Goal: Task Accomplishment & Management: Manage account settings

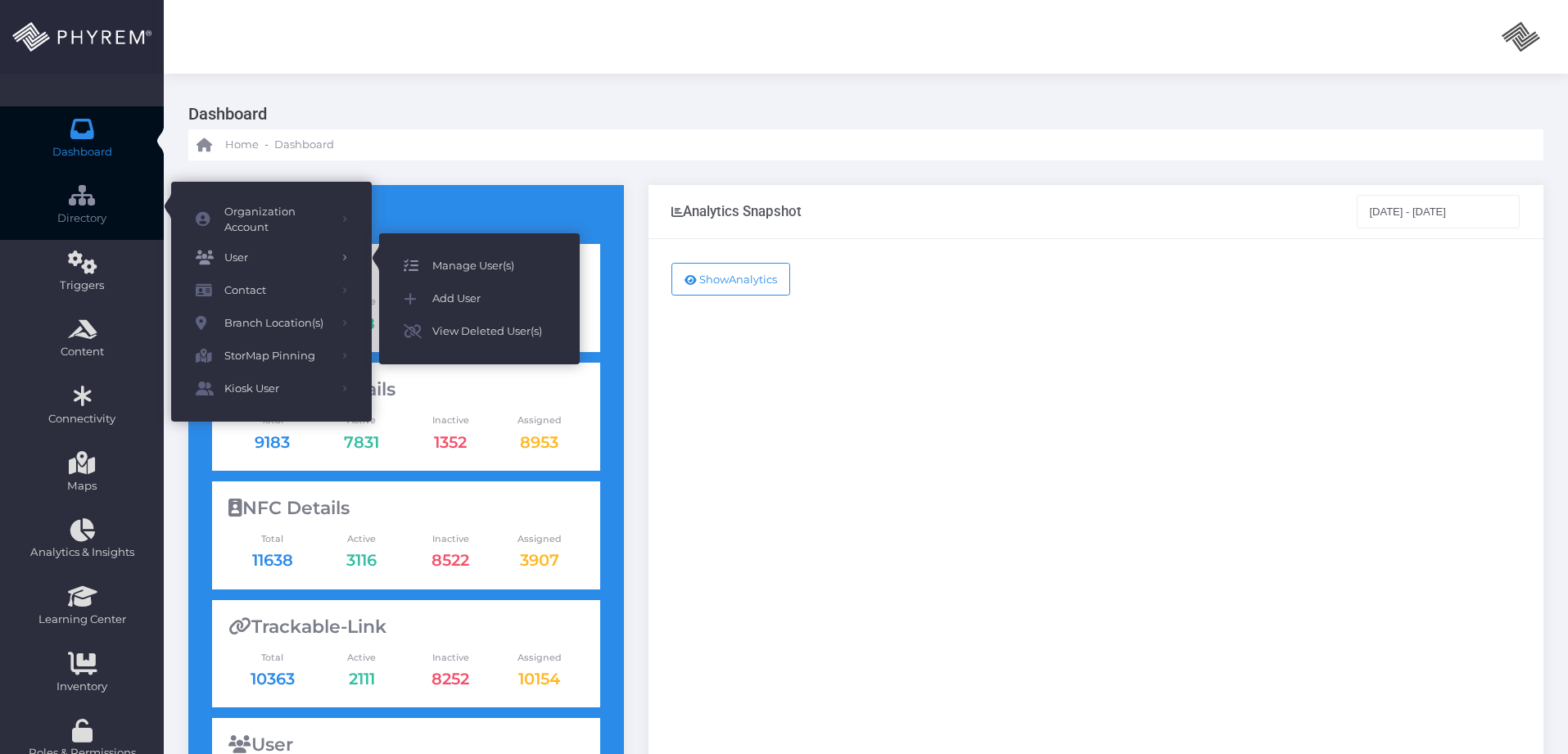
click at [458, 266] on span "Manage User(s)" at bounding box center [494, 265] width 123 height 21
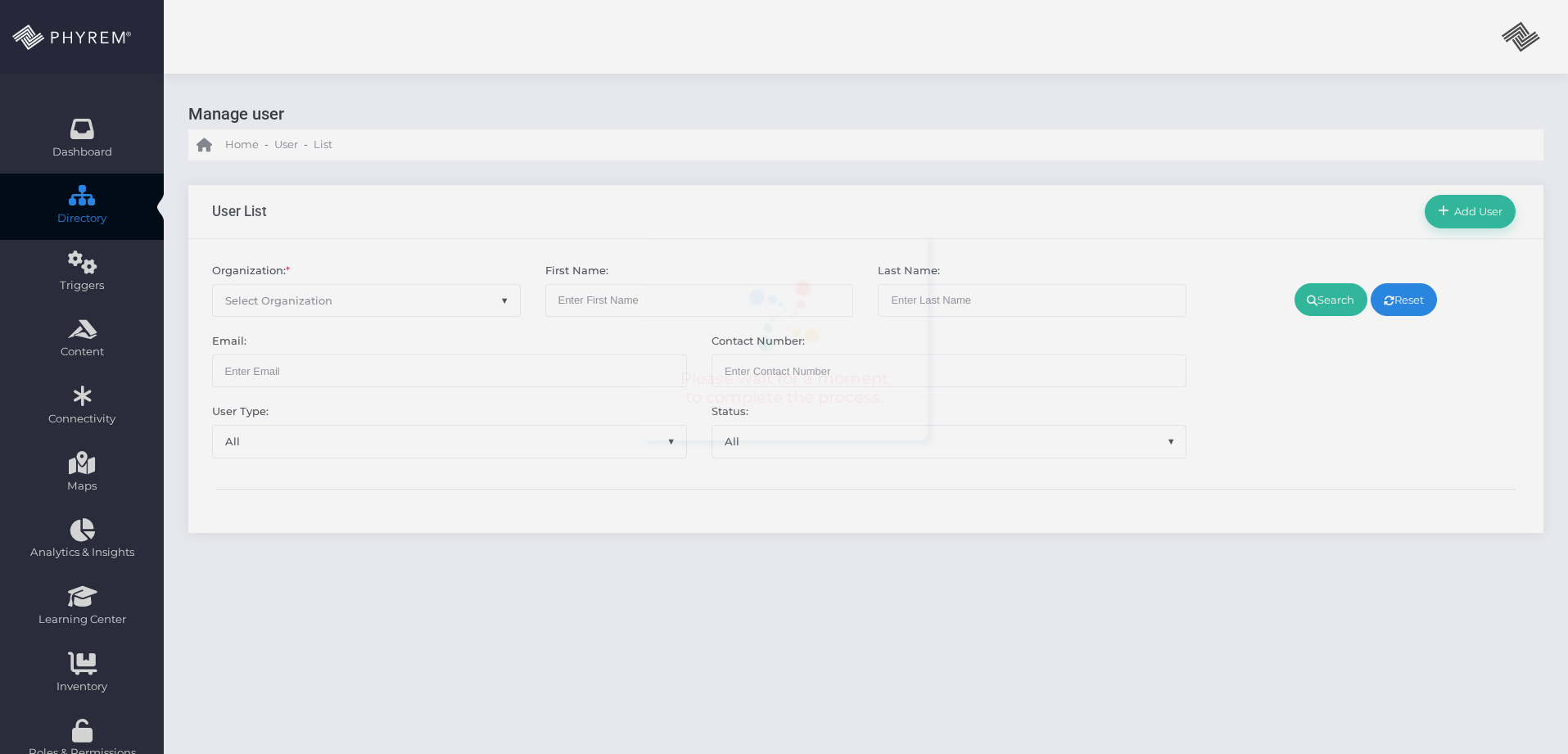
click at [386, 300] on span "Select Organization" at bounding box center [366, 301] width 307 height 31
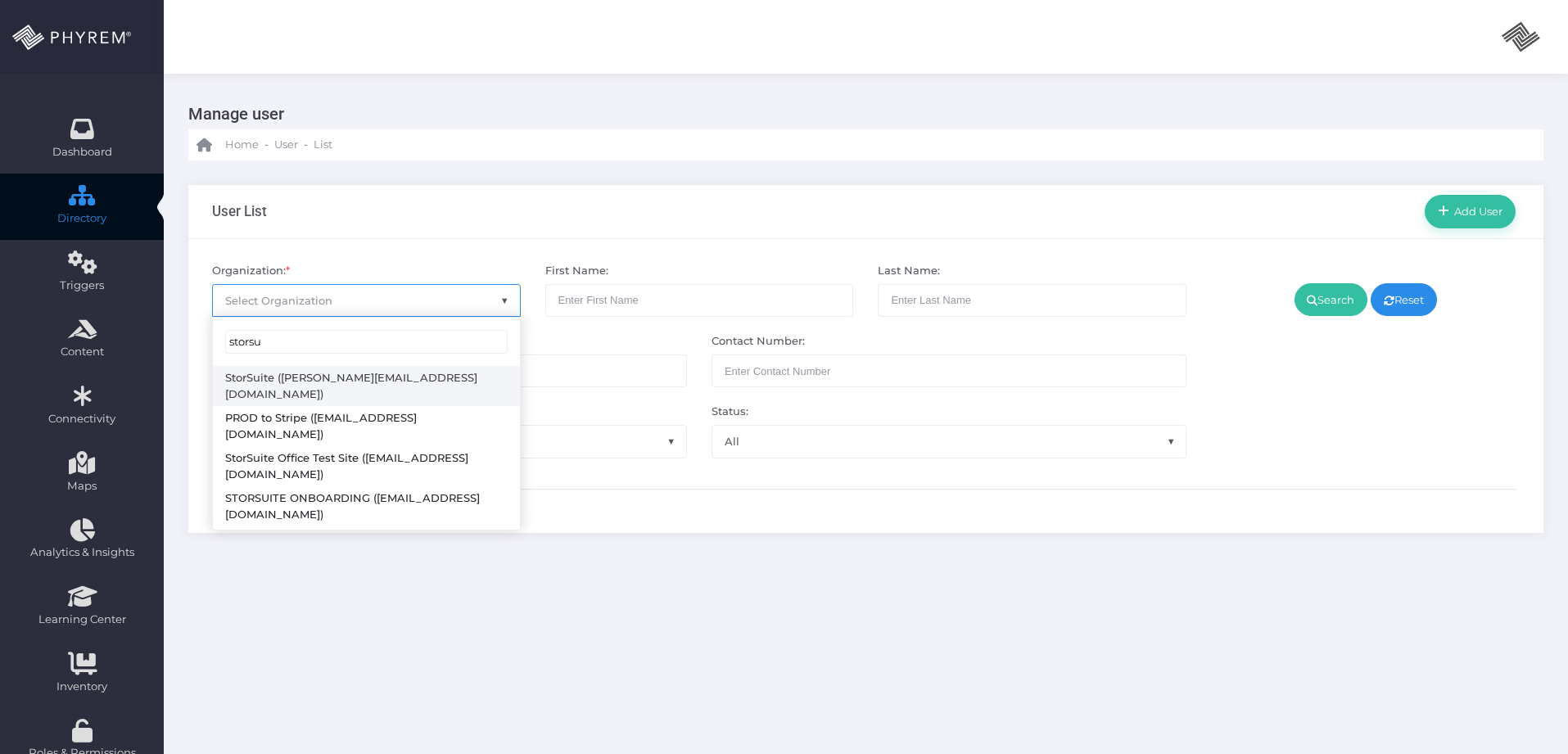
type input "storsu"
select select "4794"
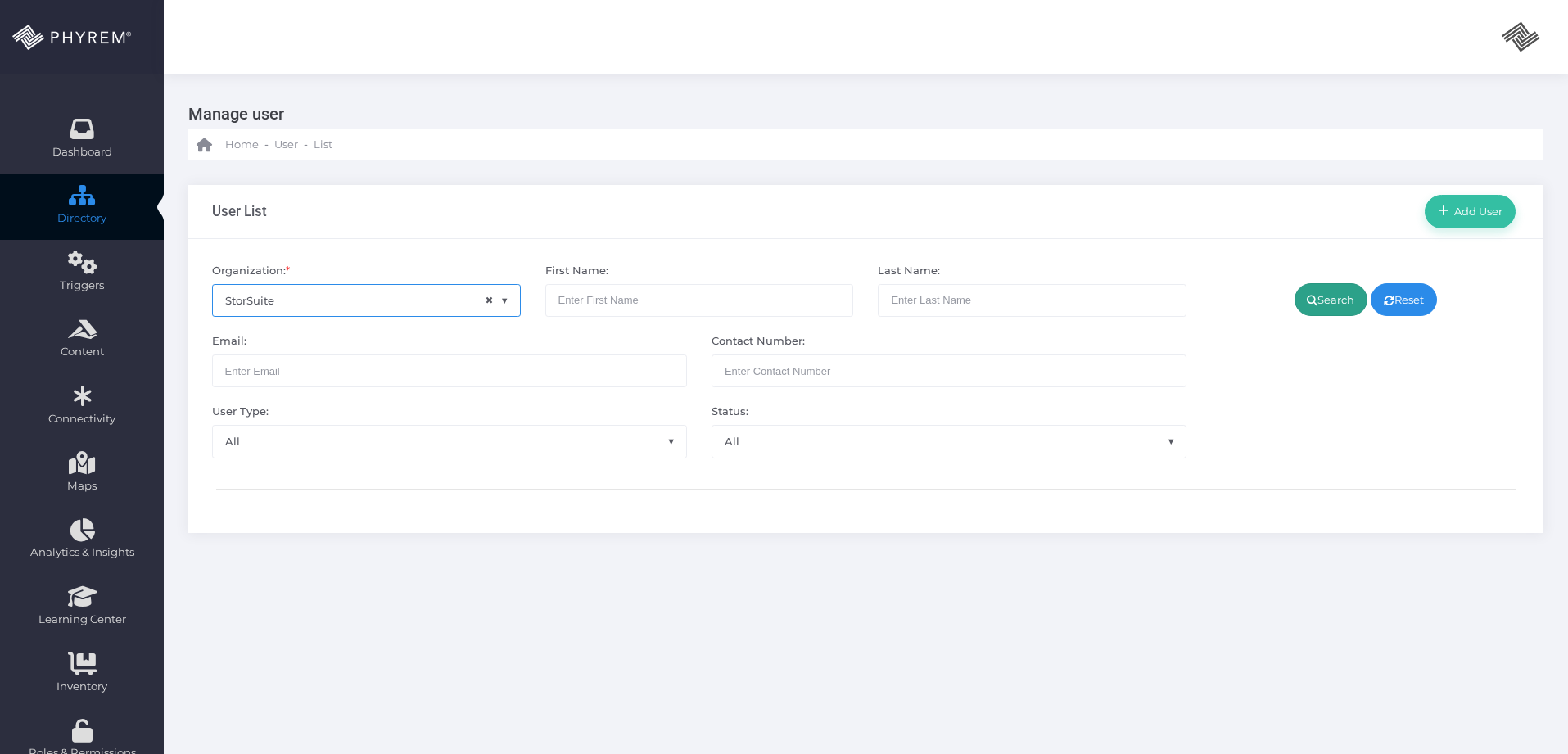
click at [1348, 295] on link "Search" at bounding box center [1331, 300] width 73 height 33
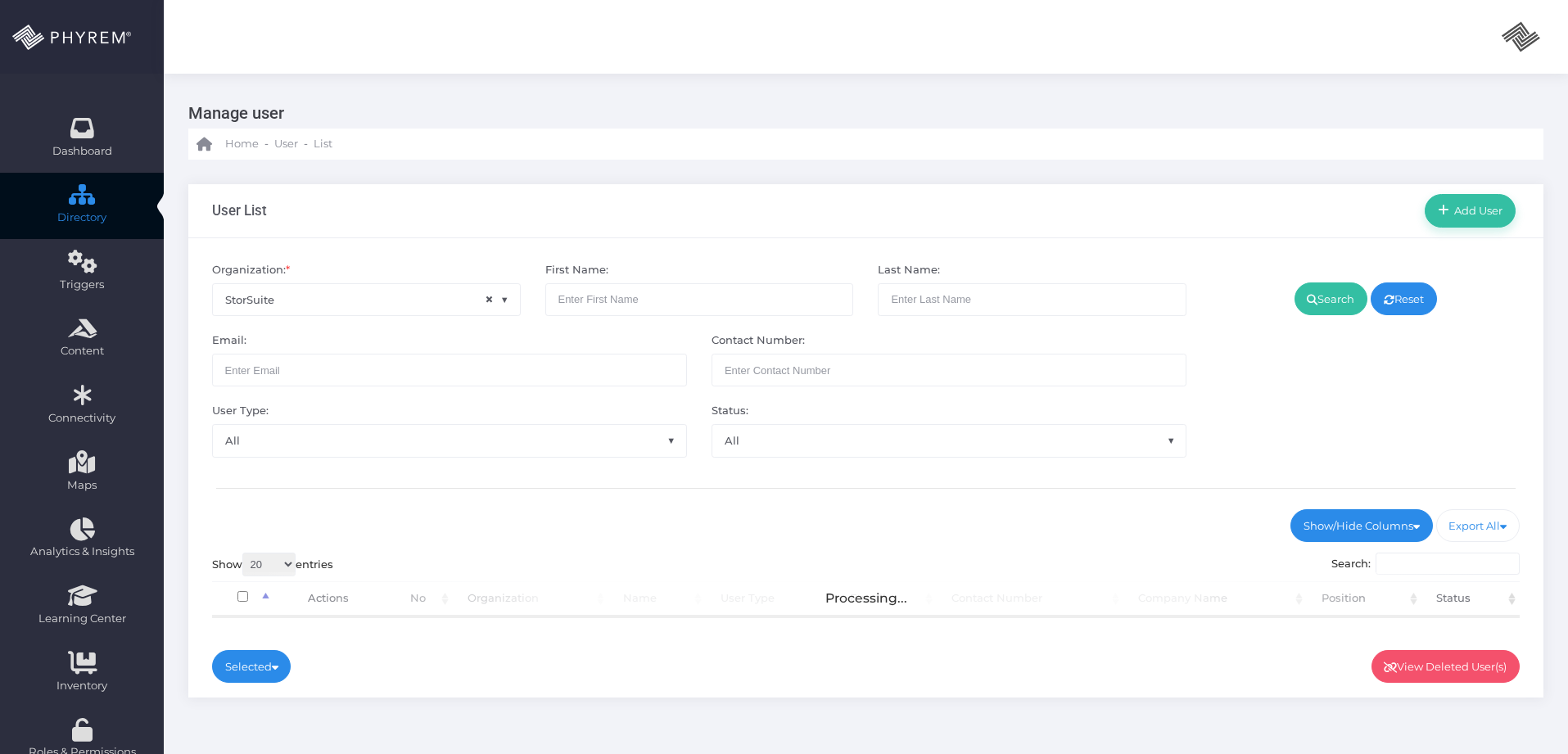
scroll to position [371, 0]
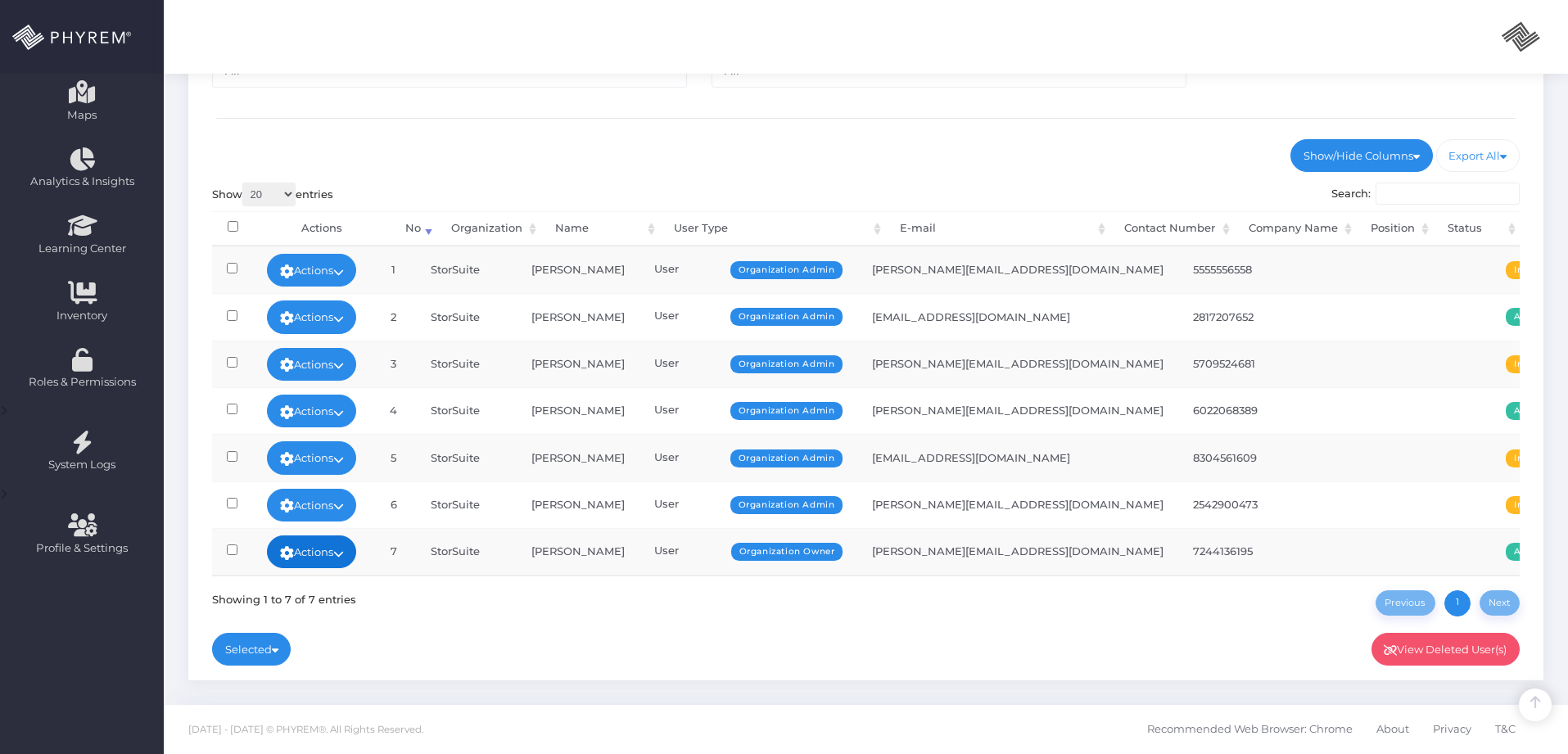
click at [357, 551] on link "Actions" at bounding box center [312, 552] width 90 height 33
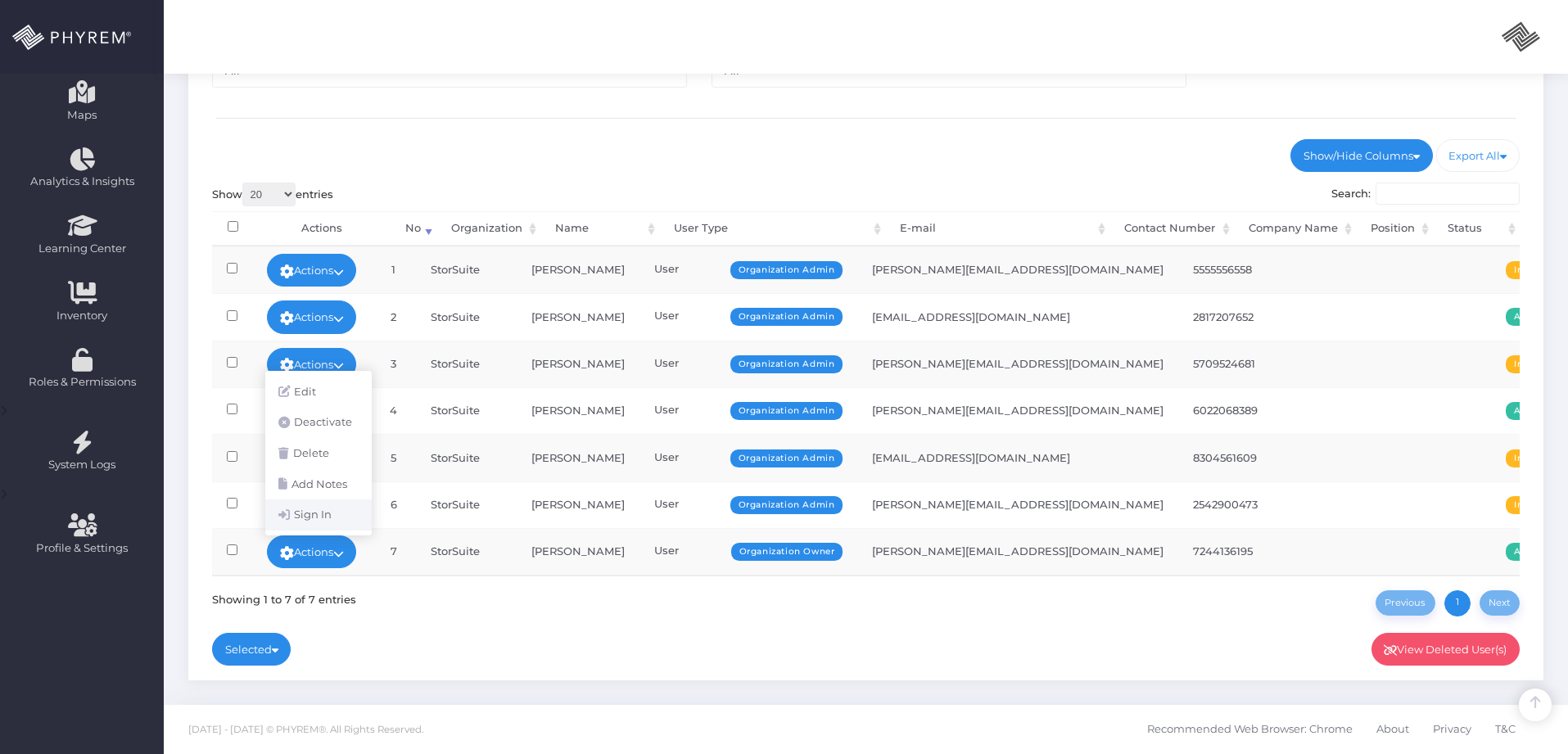
click at [349, 499] on link "Sign In" at bounding box center [318, 515] width 106 height 31
